Goal: Transaction & Acquisition: Obtain resource

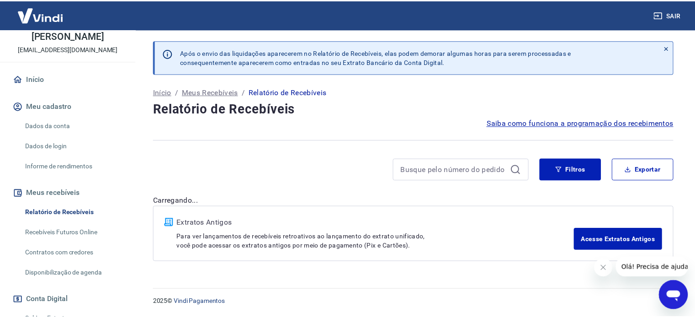
scroll to position [137, 0]
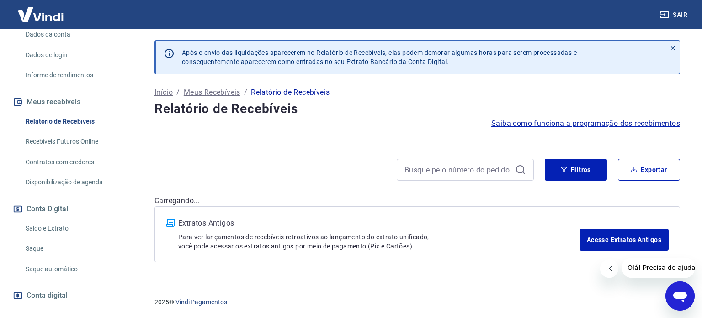
click at [79, 232] on link "Saldo e Extrato" at bounding box center [74, 228] width 104 height 19
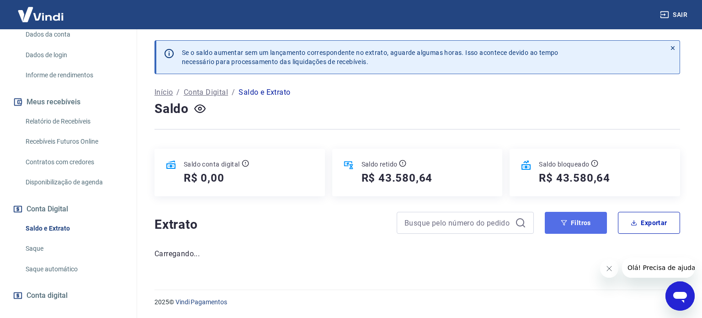
click at [563, 220] on icon "button" at bounding box center [564, 222] width 6 height 6
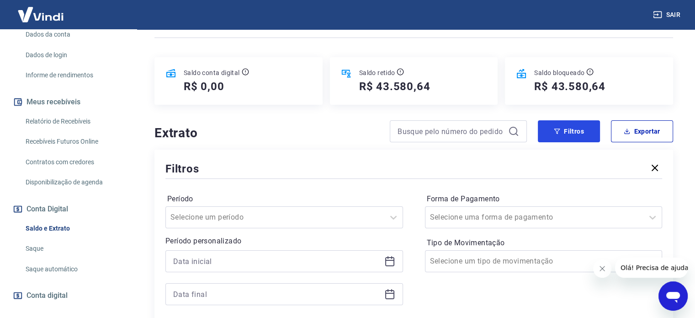
scroll to position [183, 0]
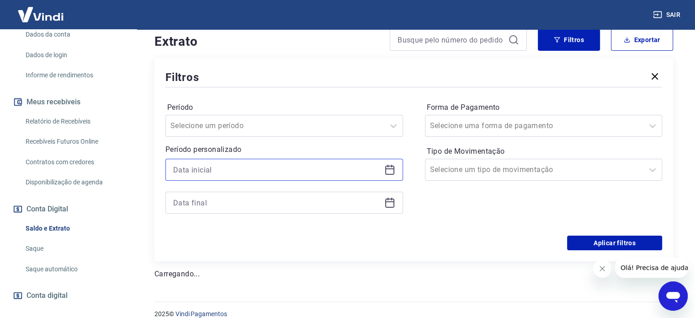
click at [333, 175] on input at bounding box center [277, 170] width 208 height 14
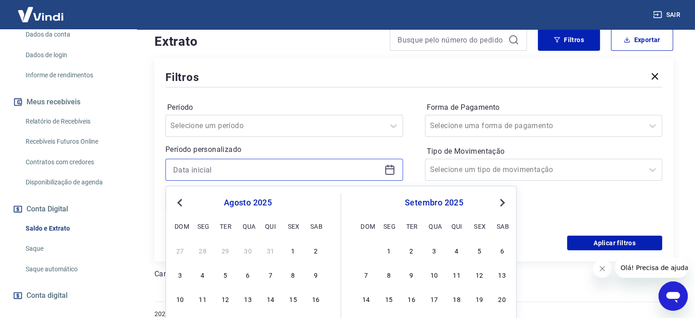
scroll to position [245, 0]
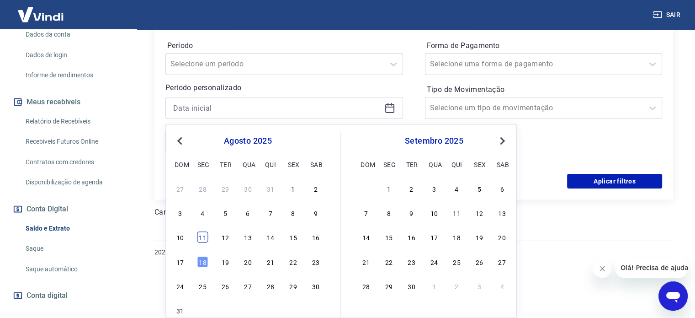
click at [207, 239] on div "11" at bounding box center [202, 236] width 11 height 11
type input "[DATE]"
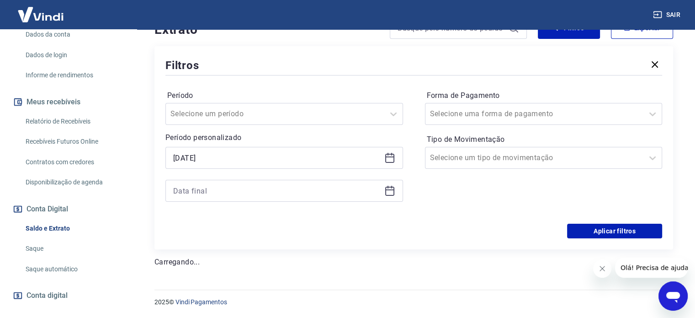
scroll to position [195, 0]
click at [241, 190] on input at bounding box center [277, 191] width 208 height 14
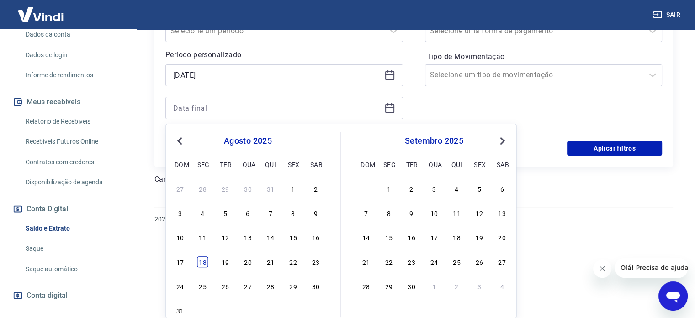
click at [198, 258] on div "18" at bounding box center [202, 261] width 11 height 11
type input "[DATE]"
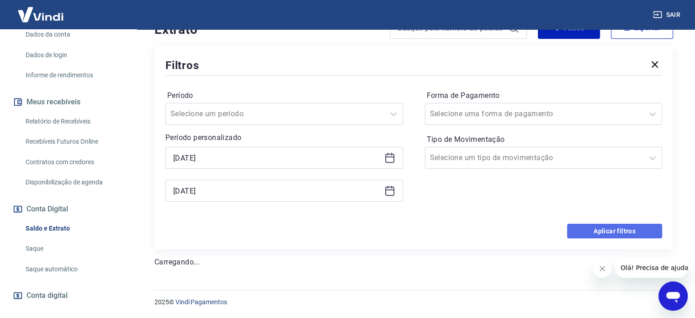
click at [589, 224] on button "Aplicar filtros" at bounding box center [614, 231] width 95 height 15
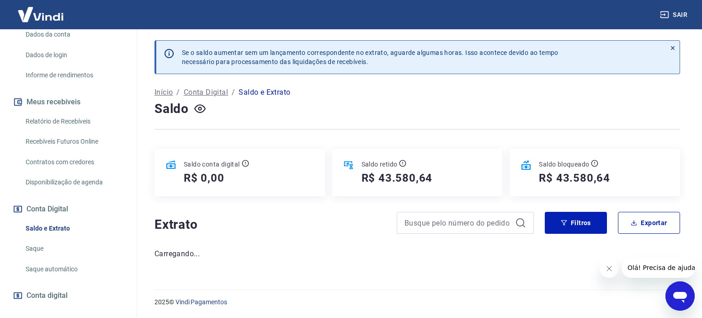
click at [609, 271] on icon "Fechar mensagem da empresa" at bounding box center [608, 268] width 7 height 7
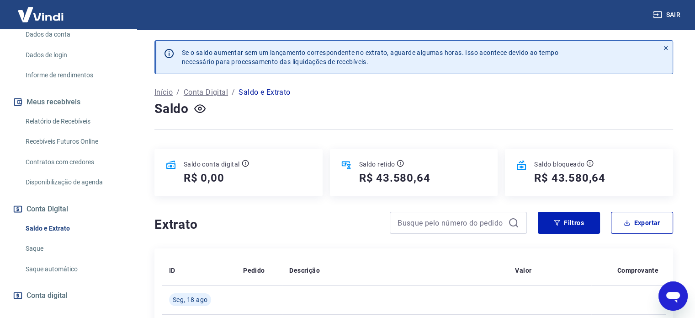
scroll to position [137, 0]
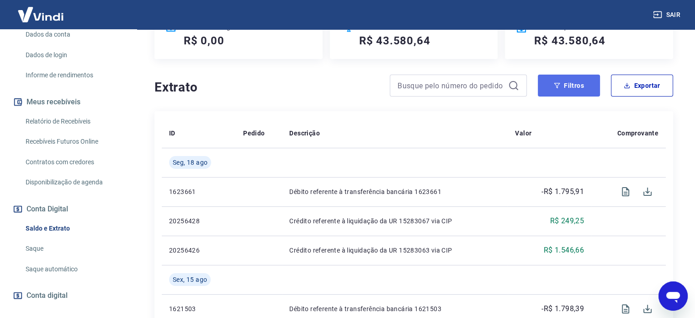
click at [552, 87] on button "Filtros" at bounding box center [569, 86] width 62 height 22
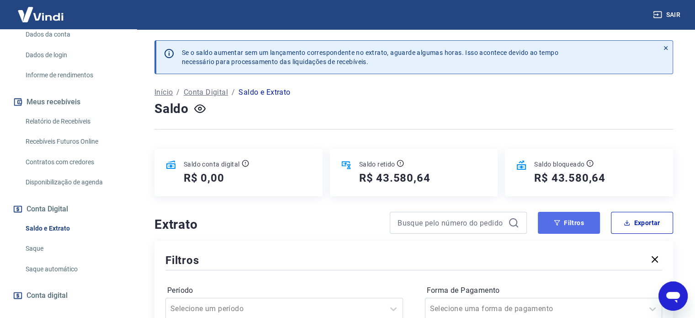
scroll to position [46, 0]
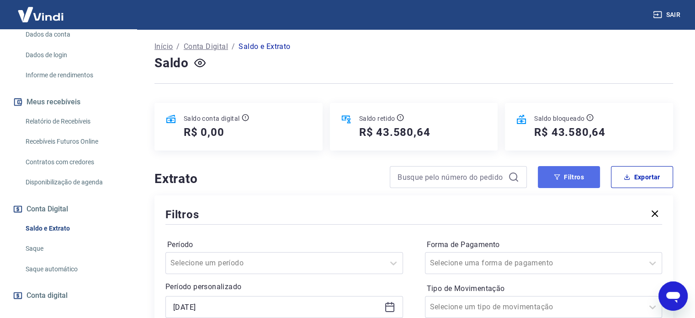
click at [574, 176] on button "Filtros" at bounding box center [569, 177] width 62 height 22
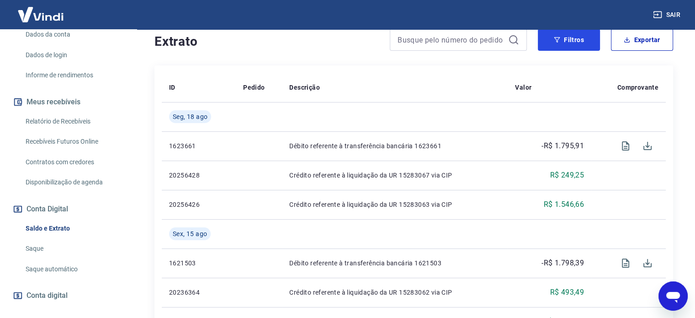
scroll to position [91, 0]
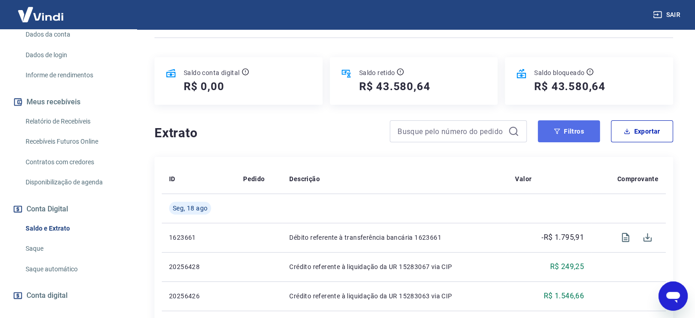
click at [570, 138] on button "Filtros" at bounding box center [569, 131] width 62 height 22
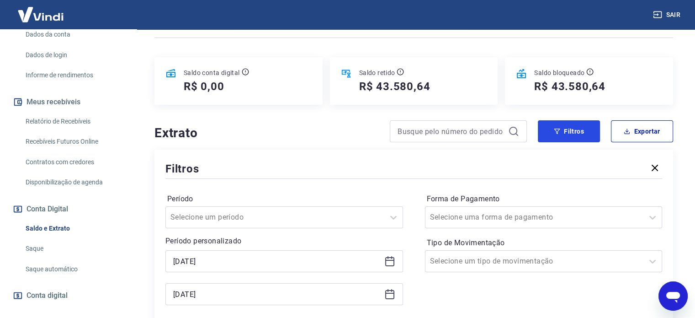
scroll to position [183, 0]
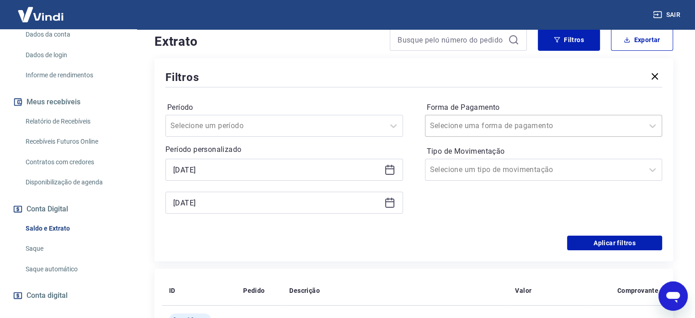
click at [519, 127] on div at bounding box center [534, 125] width 209 height 13
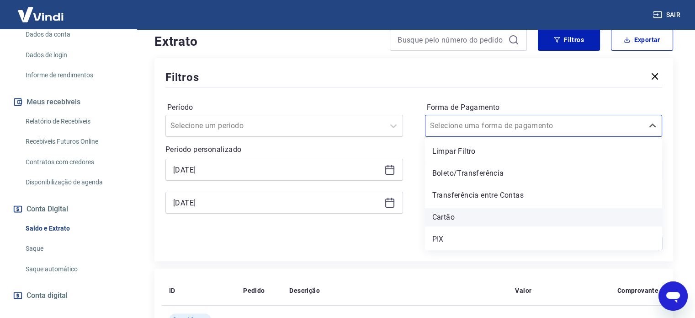
click at [466, 214] on div "Cartão" at bounding box center [544, 217] width 238 height 18
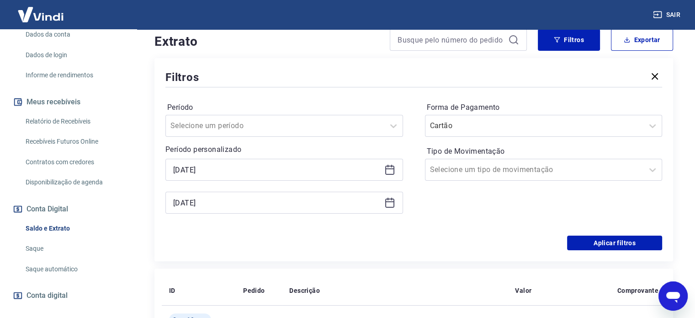
click at [611, 234] on div "Período Selecione um período Período personalizado [DATE] [DATE] Forma de Pagam…" at bounding box center [413, 162] width 497 height 146
click at [614, 238] on button "Aplicar filtros" at bounding box center [614, 242] width 95 height 15
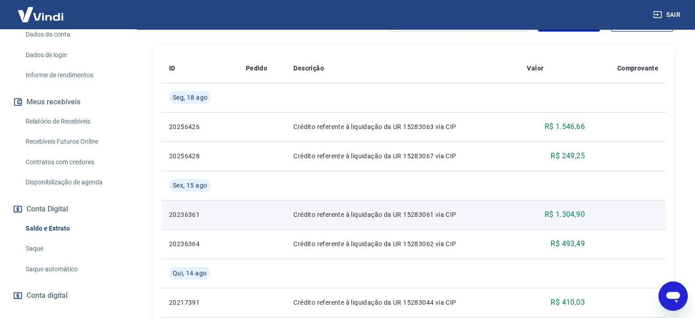
scroll to position [156, 0]
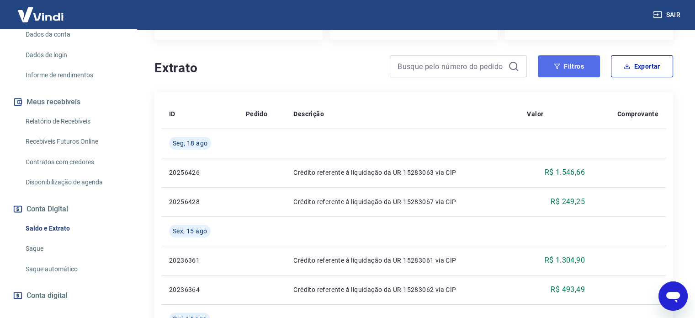
click at [575, 67] on button "Filtros" at bounding box center [569, 66] width 62 height 22
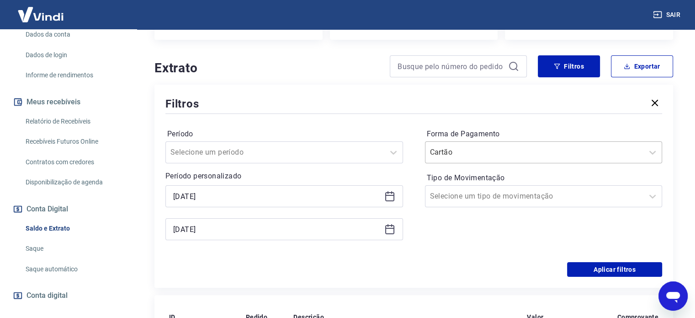
click at [469, 150] on input "Forma de Pagamento" at bounding box center [476, 152] width 92 height 11
click at [523, 120] on div "Período Selecione um período Período personalizado [DATE] [DATE] Forma de Pagam…" at bounding box center [413, 189] width 497 height 146
click at [517, 195] on div at bounding box center [534, 196] width 209 height 13
click at [513, 172] on div "Tipo de Movimentação Selecione um tipo de movimentação" at bounding box center [544, 189] width 238 height 37
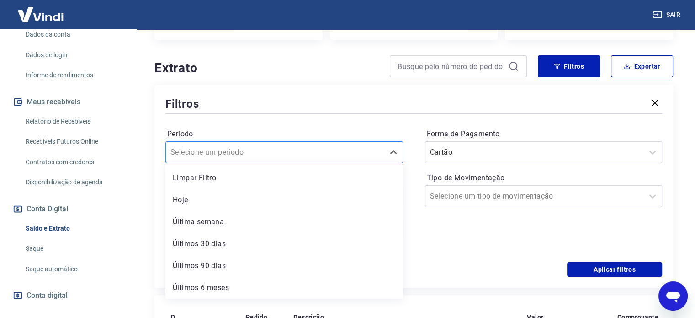
click at [347, 143] on div "Selecione um período" at bounding box center [284, 152] width 238 height 22
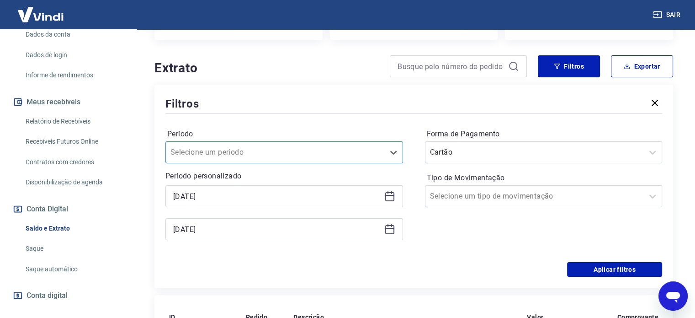
click at [347, 143] on div "Selecione um período" at bounding box center [284, 152] width 238 height 22
click at [551, 232] on div "Forma de Pagamento Cartão Tipo de Movimentação Selecione um tipo de movimentação" at bounding box center [544, 189] width 238 height 124
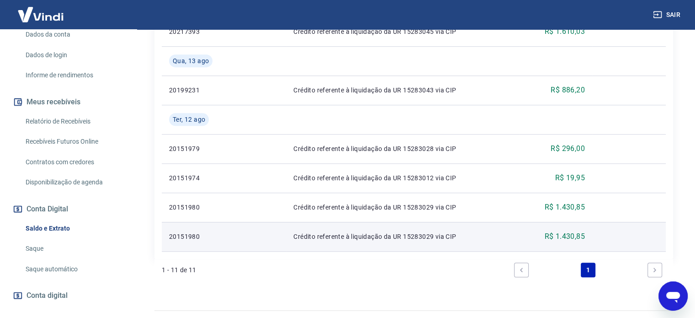
scroll to position [725, 0]
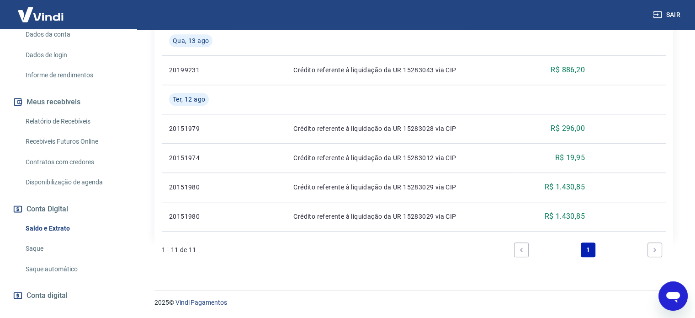
click at [437, 247] on div "1 - 11 de 11 1" at bounding box center [414, 250] width 504 height 22
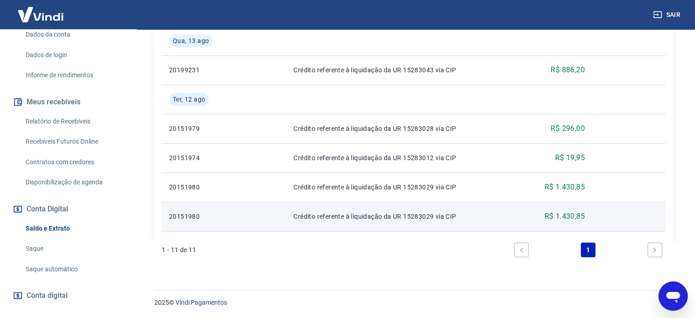
click at [411, 226] on td "Crédito referente à liquidação da UR 15283029 via CIP" at bounding box center [403, 216] width 234 height 29
click at [421, 214] on p "Crédito referente à liquidação da UR 15283029 via CIP" at bounding box center [403, 216] width 219 height 9
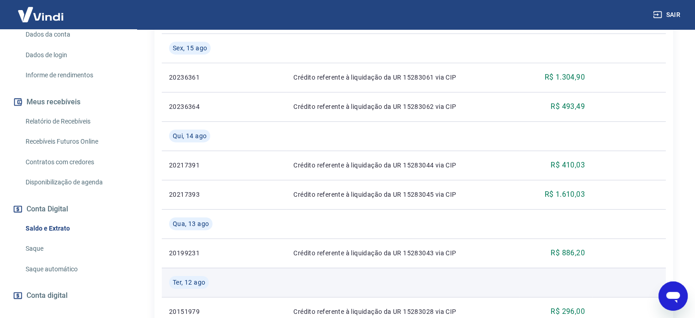
scroll to position [588, 0]
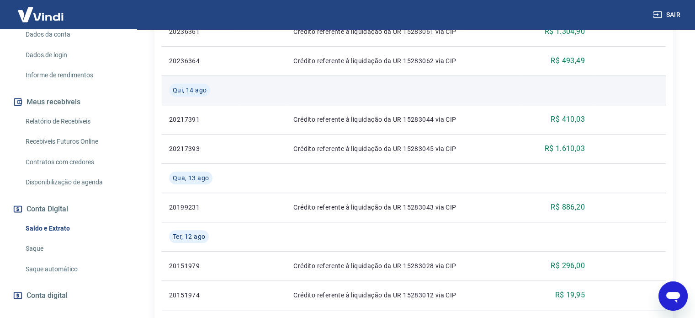
click at [408, 97] on td at bounding box center [403, 89] width 234 height 29
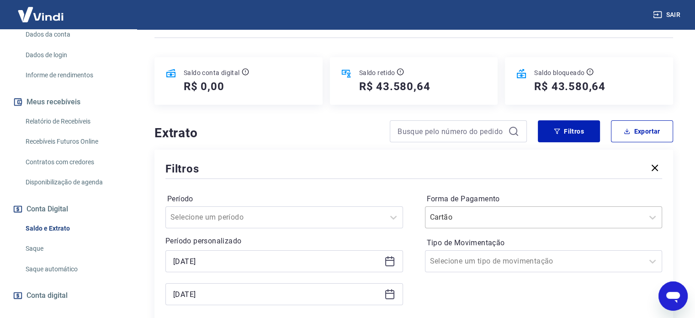
scroll to position [137, 0]
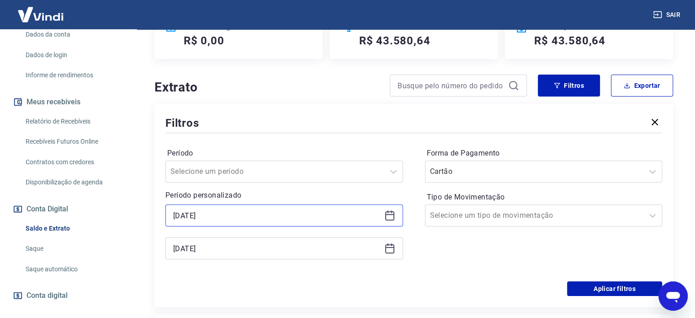
click at [232, 217] on input "[DATE]" at bounding box center [277, 215] width 208 height 14
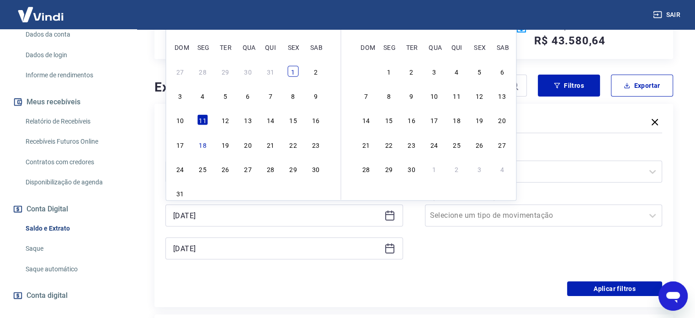
click at [293, 72] on div "1" at bounding box center [293, 71] width 11 height 11
type input "[DATE]"
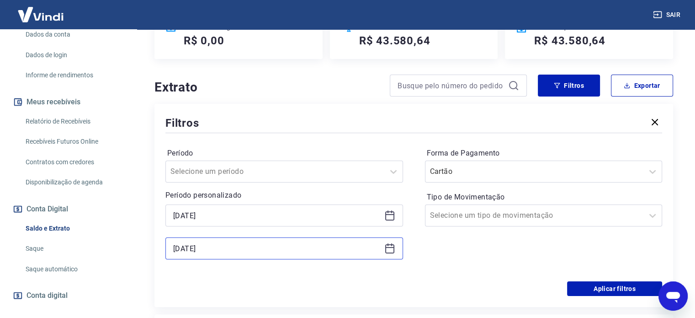
click at [218, 246] on input "[DATE]" at bounding box center [277, 248] width 208 height 14
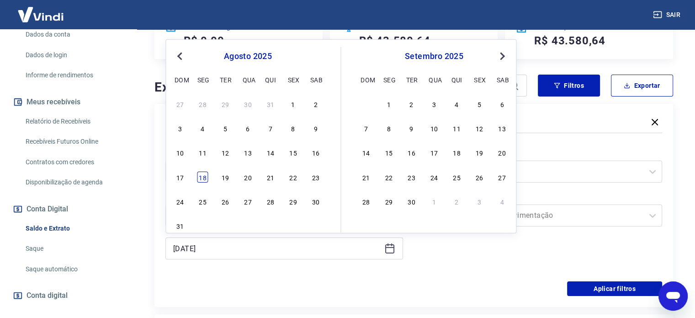
click at [199, 176] on div "18" at bounding box center [202, 176] width 11 height 11
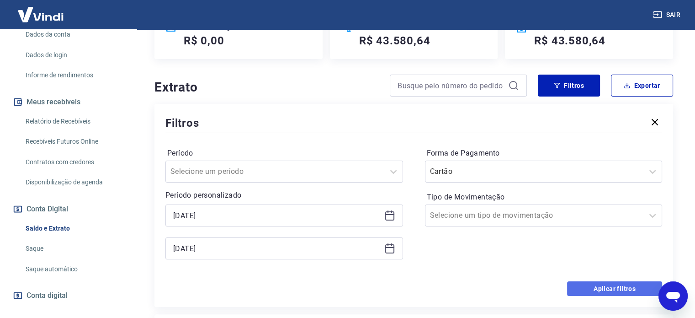
click at [596, 295] on button "Aplicar filtros" at bounding box center [614, 288] width 95 height 15
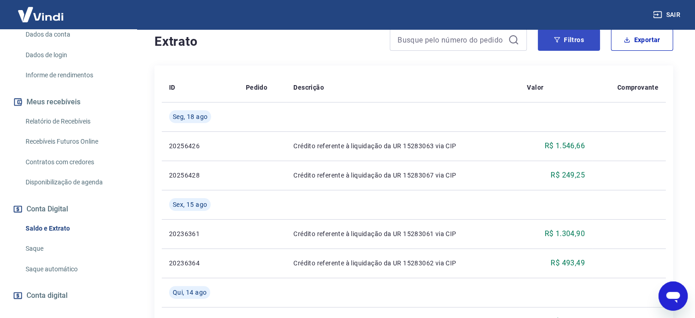
scroll to position [91, 0]
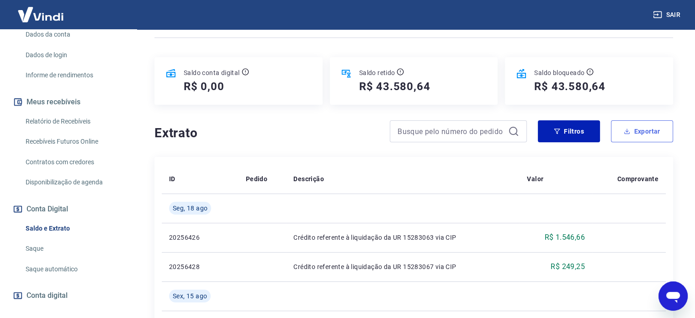
click at [650, 125] on button "Exportar" at bounding box center [642, 131] width 62 height 22
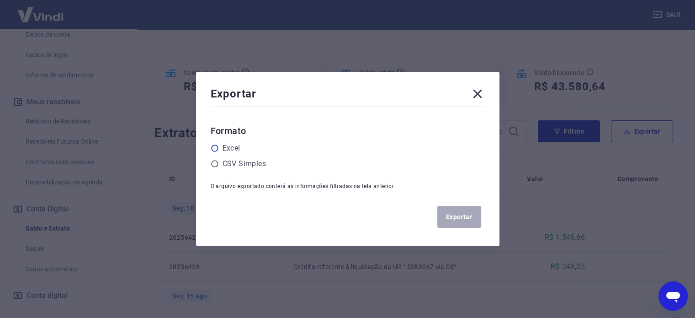
click at [238, 145] on label "Excel" at bounding box center [232, 148] width 18 height 11
click at [0, 0] on input "radio" at bounding box center [0, 0] width 0 height 0
click at [468, 218] on button "Exportar" at bounding box center [460, 217] width 44 height 22
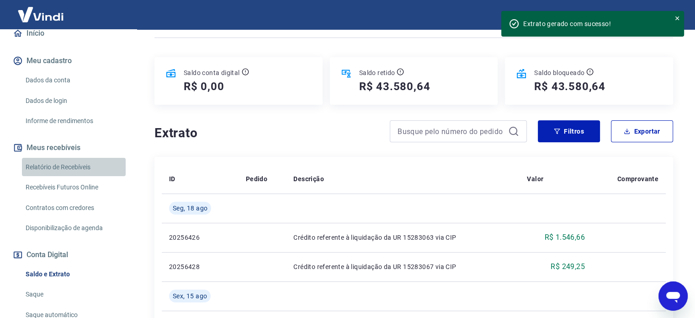
click at [83, 168] on link "Relatório de Recebíveis" at bounding box center [74, 167] width 104 height 19
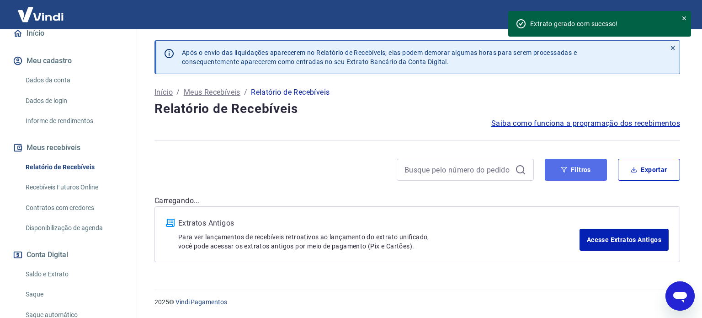
click at [584, 172] on button "Filtros" at bounding box center [576, 170] width 62 height 22
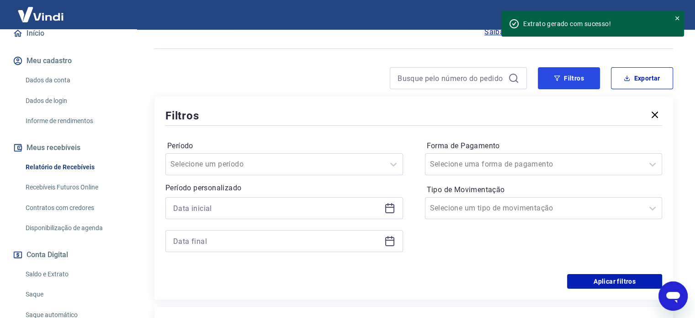
scroll to position [137, 0]
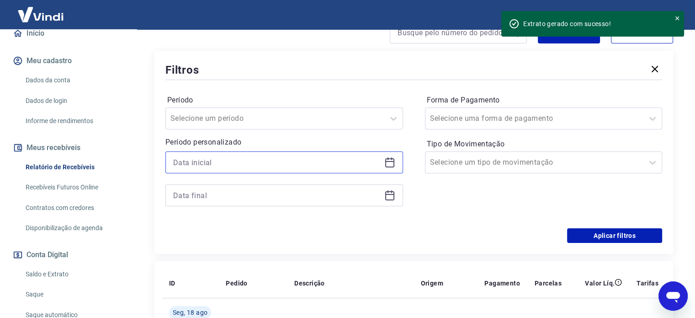
click at [238, 160] on input at bounding box center [277, 162] width 208 height 14
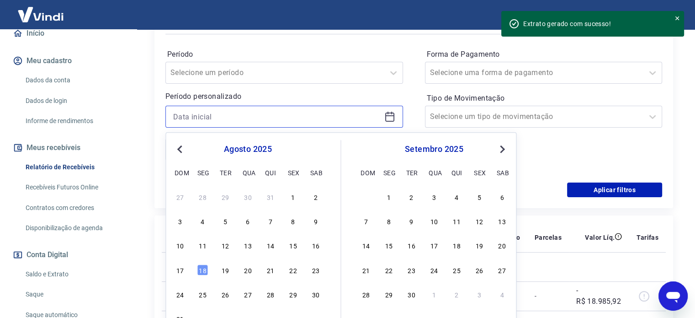
scroll to position [229, 0]
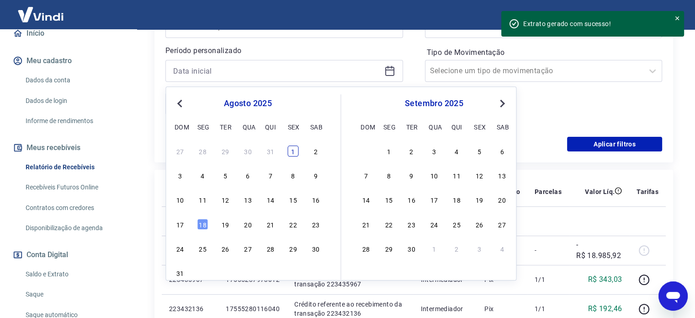
click at [290, 151] on div "1" at bounding box center [293, 150] width 11 height 11
type input "[DATE]"
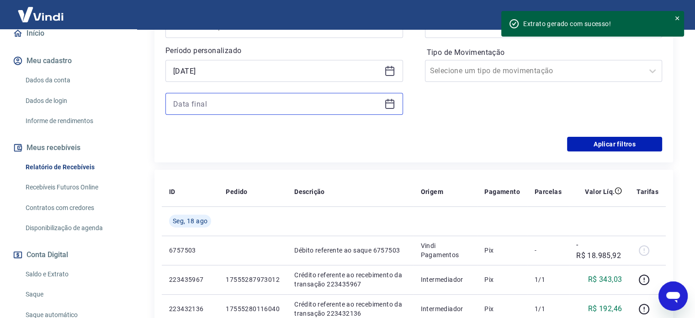
click at [234, 109] on input at bounding box center [277, 104] width 208 height 14
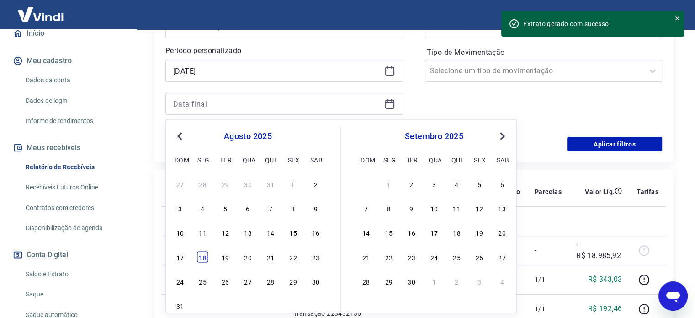
click at [205, 253] on div "18" at bounding box center [202, 256] width 11 height 11
type input "[DATE]"
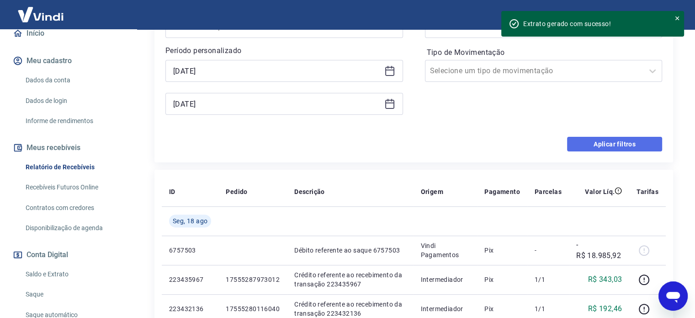
click at [619, 140] on button "Aplicar filtros" at bounding box center [614, 144] width 95 height 15
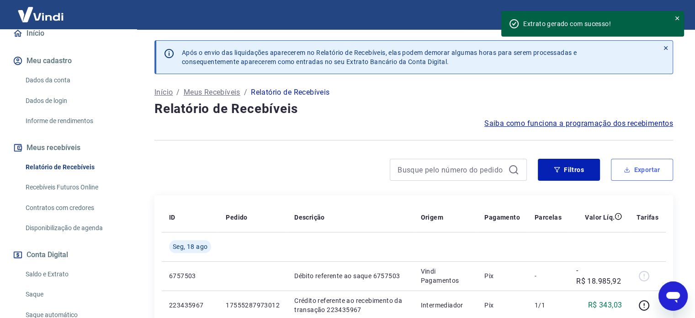
click at [657, 168] on button "Exportar" at bounding box center [642, 170] width 62 height 22
type input "[DATE]"
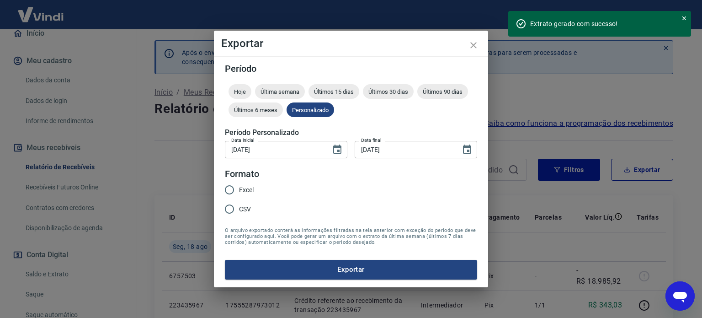
click at [247, 186] on span "Excel" at bounding box center [246, 190] width 15 height 10
click at [239, 186] on input "Excel" at bounding box center [229, 189] width 19 height 19
radio input "true"
click at [371, 280] on div "Período Hoje Última semana Últimos 15 [PERSON_NAME] Últimos 30 [PERSON_NAME] Úl…" at bounding box center [351, 171] width 274 height 230
click at [379, 272] on button "Exportar" at bounding box center [351, 269] width 252 height 19
